Goal: Task Accomplishment & Management: Use online tool/utility

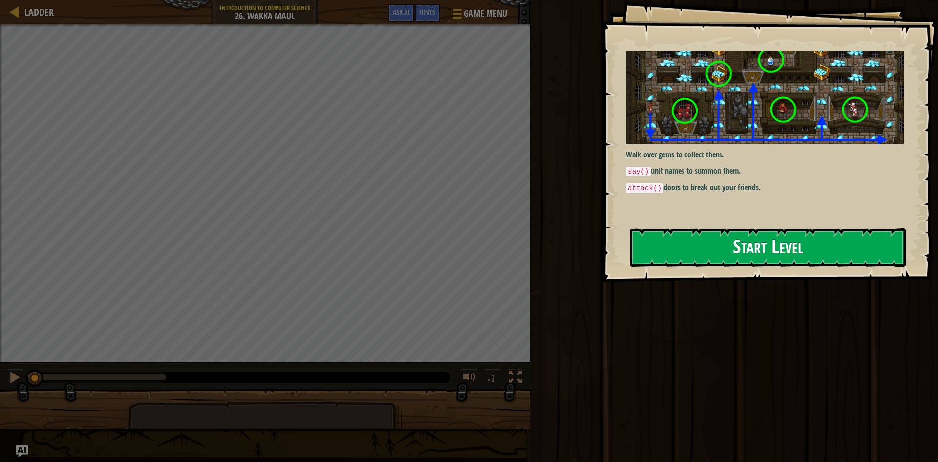
click at [702, 249] on button "Start Level" at bounding box center [768, 247] width 276 height 39
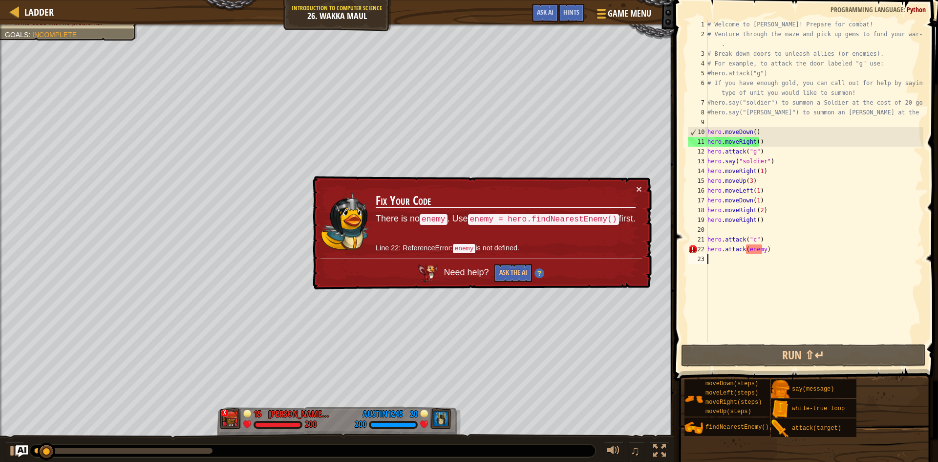
click at [759, 368] on span at bounding box center [808, 177] width 272 height 410
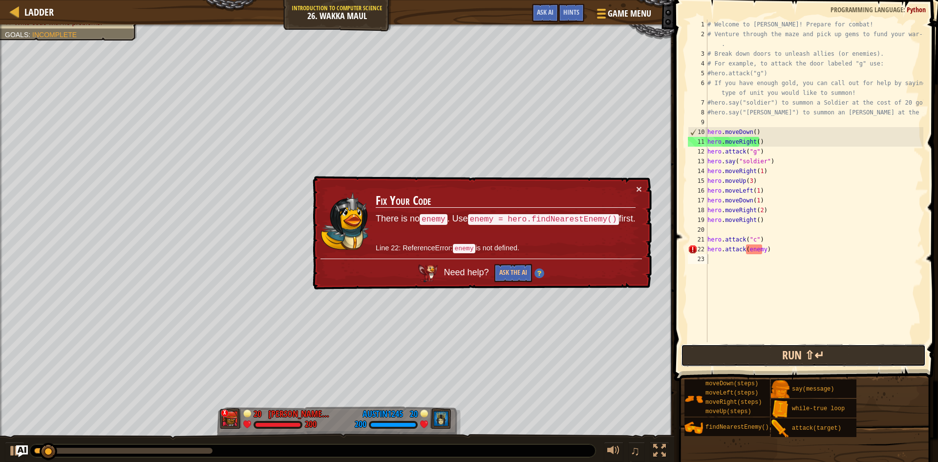
click at [759, 362] on button "Run ⇧↵" at bounding box center [803, 355] width 245 height 22
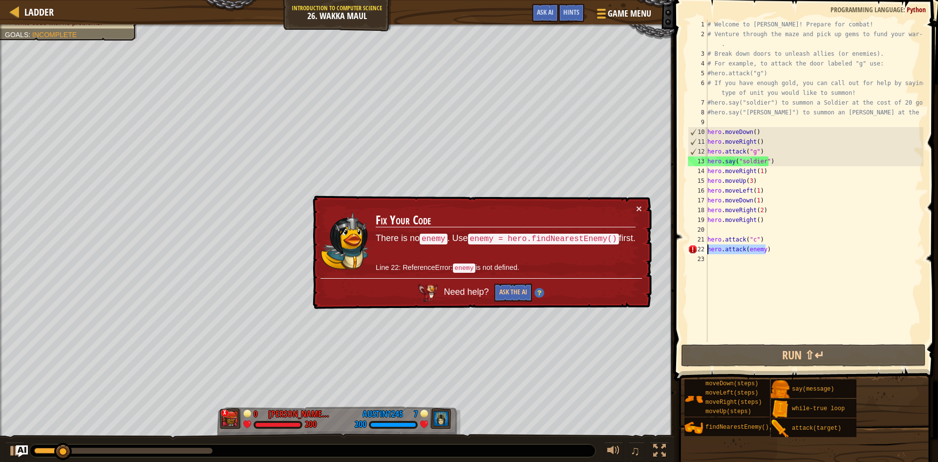
drag, startPoint x: 771, startPoint y: 250, endPoint x: 700, endPoint y: 253, distance: 70.4
click at [700, 253] on div "1 2 3 4 5 6 7 8 9 10 11 12 13 14 15 16 17 18 19 20 21 22 23 # Welcome to Wakka …" at bounding box center [805, 181] width 238 height 323
type textarea "hero.attack(enemy)"
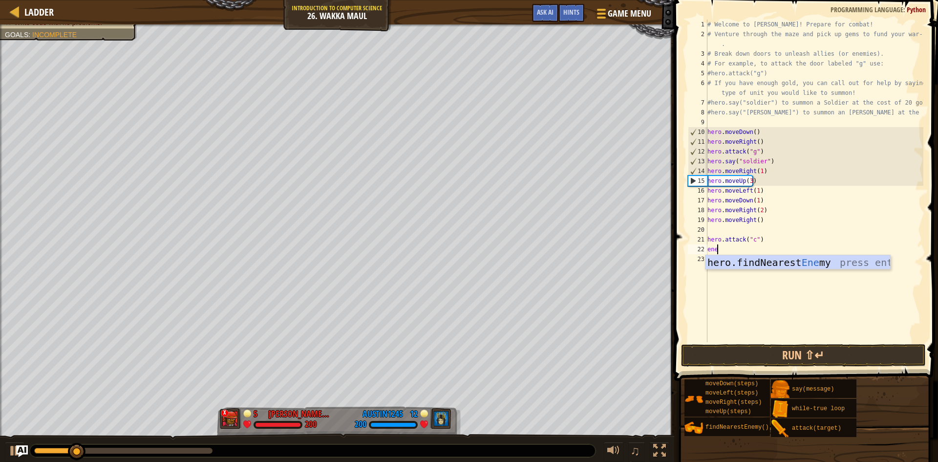
scroll to position [4, 0]
type textarea "enemy"
click at [718, 257] on div "hero.findNearest Enemy press enter" at bounding box center [798, 277] width 185 height 44
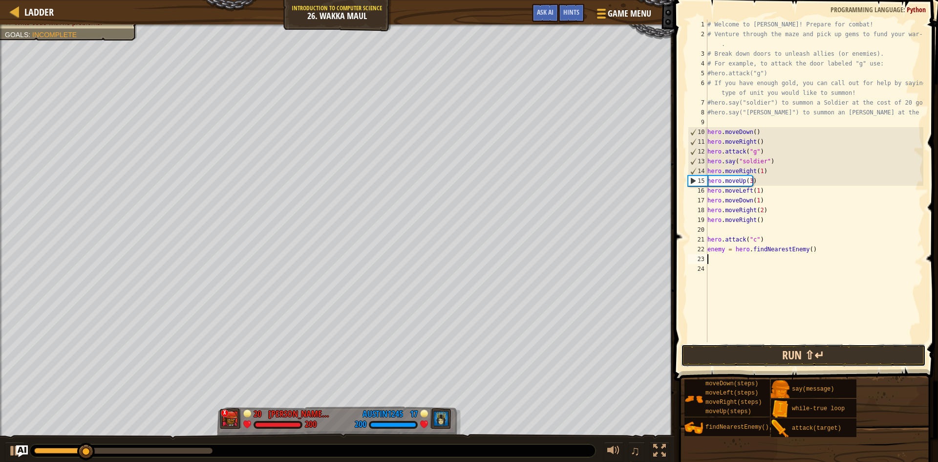
click at [738, 348] on button "Run ⇧↵" at bounding box center [803, 355] width 245 height 22
